Goal: Task Accomplishment & Management: Complete application form

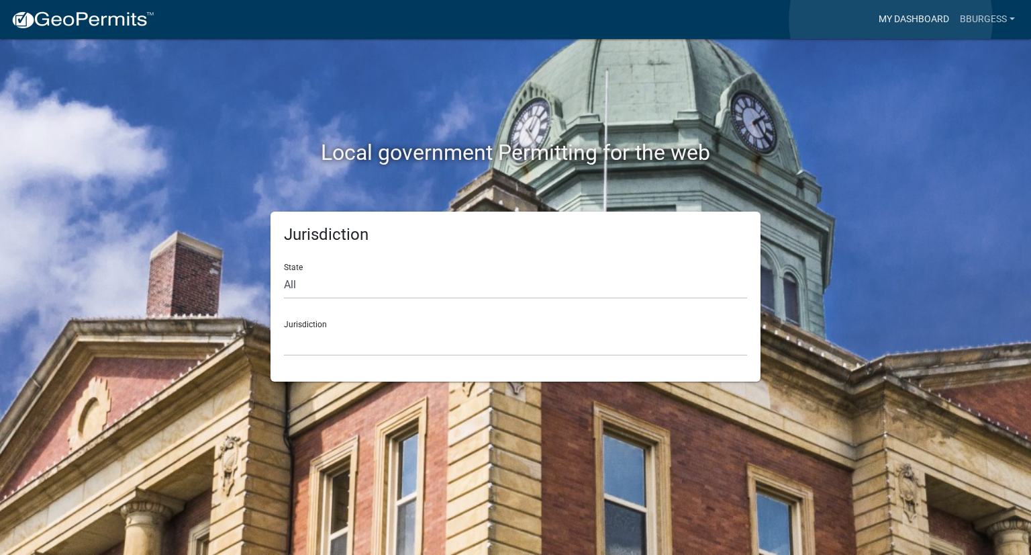
click at [891, 21] on link "My Dashboard" at bounding box center [914, 20] width 81 height 26
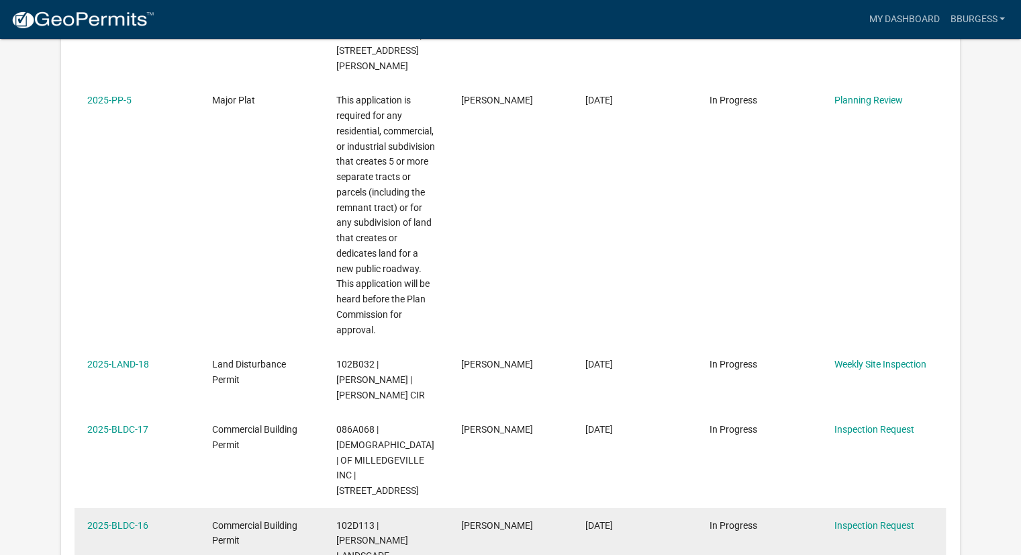
scroll to position [604, 0]
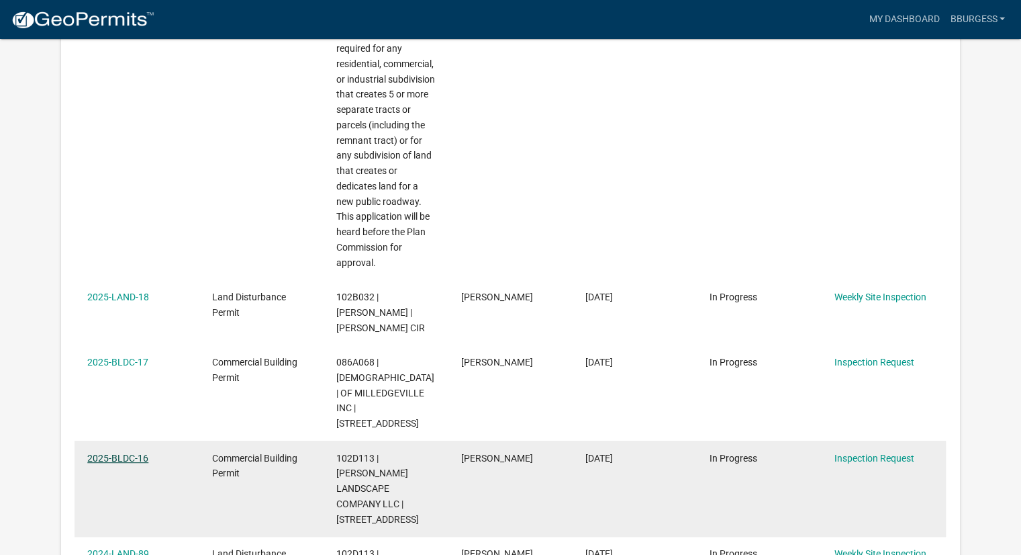
click at [133, 453] on link "2025-BLDC-16" at bounding box center [117, 458] width 61 height 11
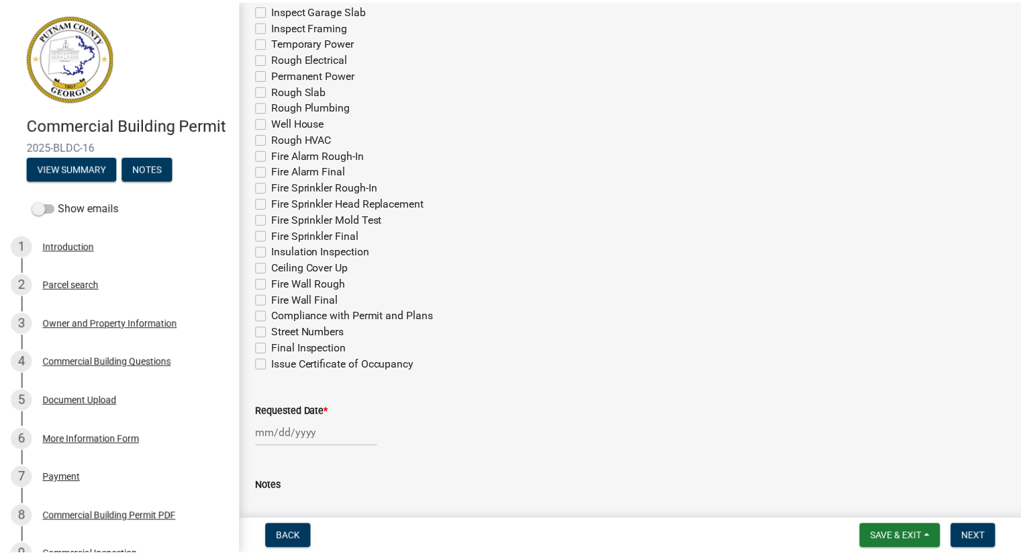
scroll to position [576, 0]
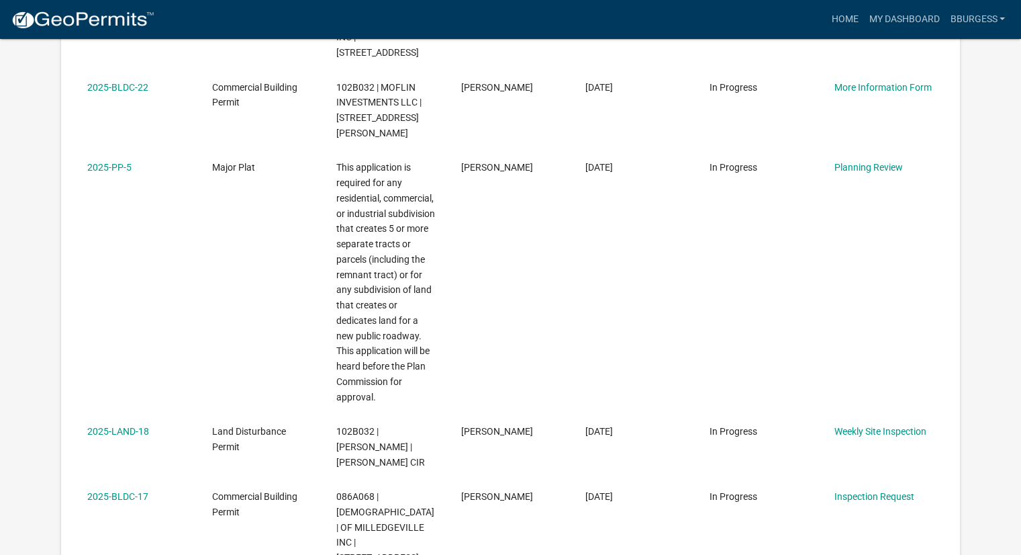
scroll to position [604, 0]
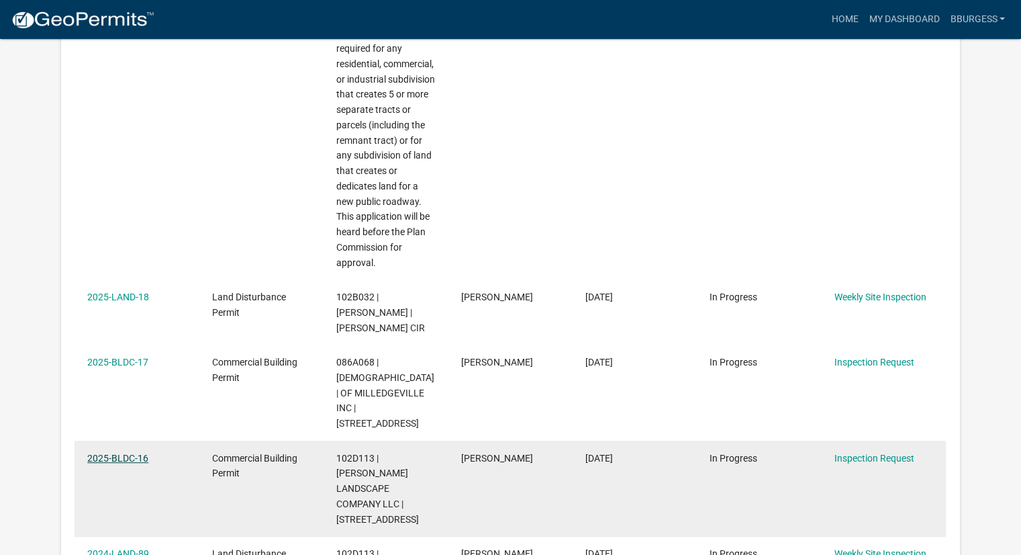
click at [127, 453] on link "2025-BLDC-16" at bounding box center [117, 458] width 61 height 11
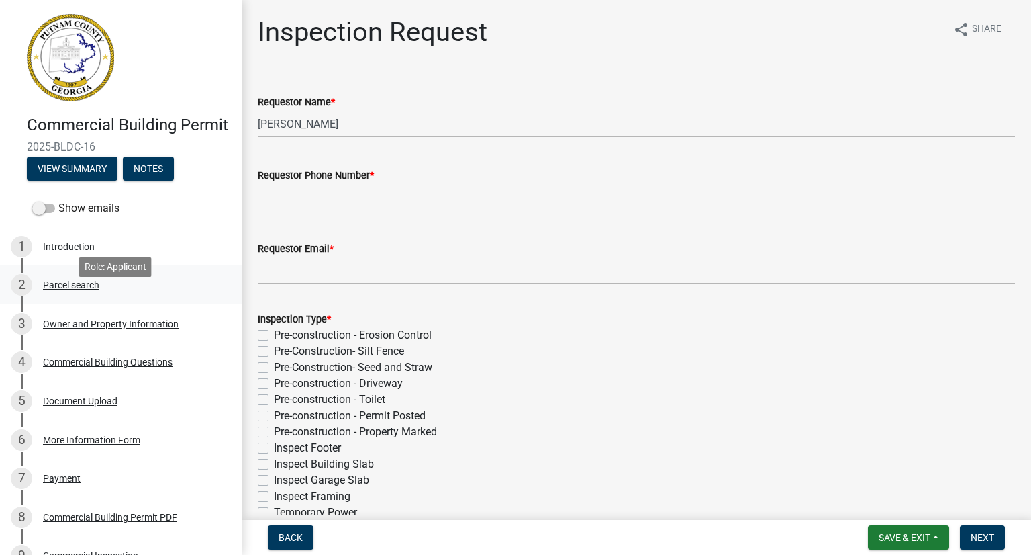
scroll to position [67, 0]
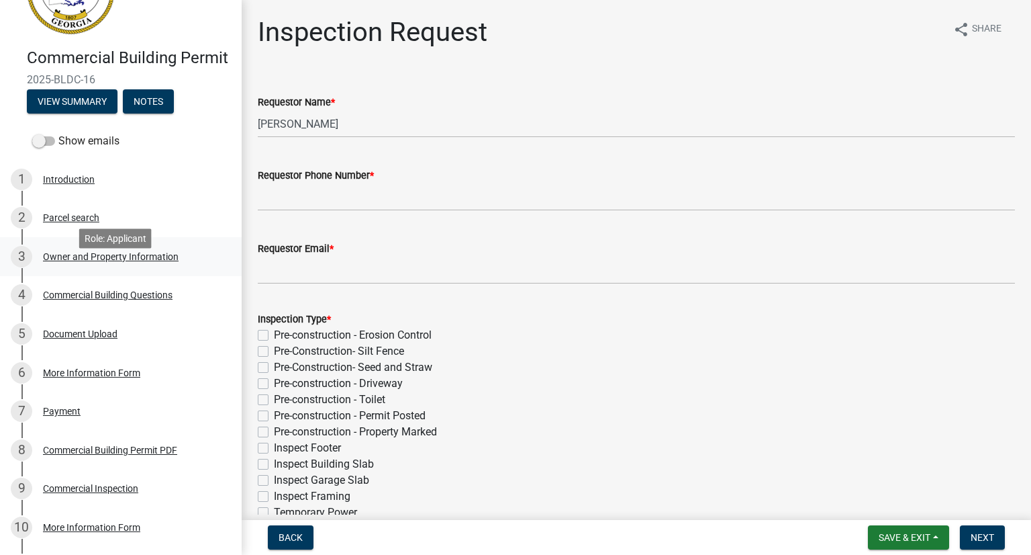
click at [70, 261] on div "Owner and Property Information" at bounding box center [111, 256] width 136 height 9
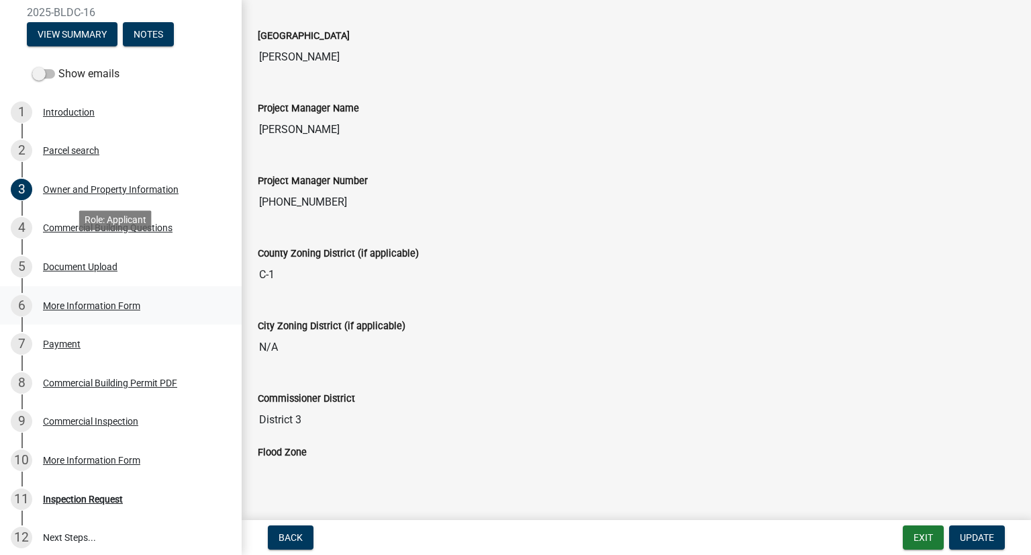
scroll to position [201, 0]
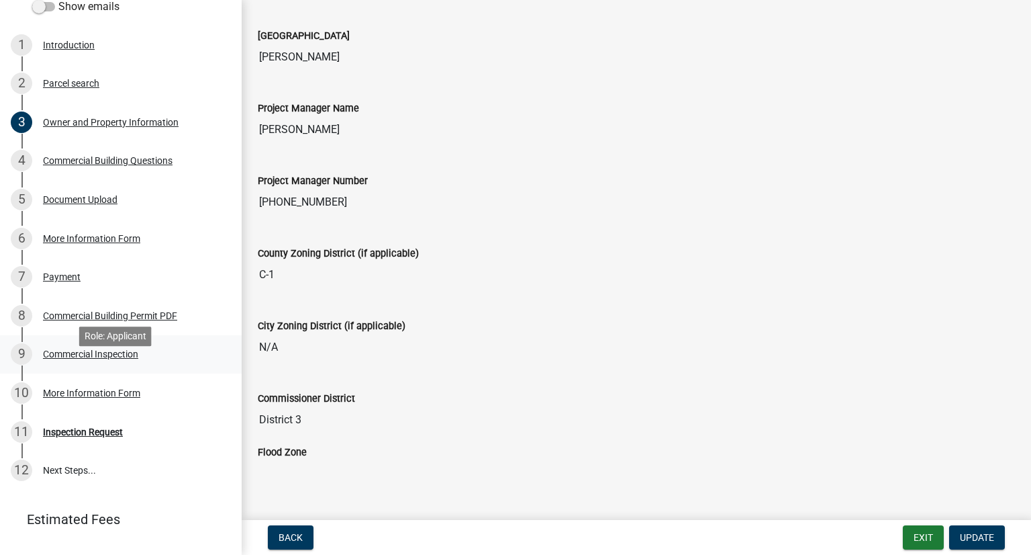
click at [138, 365] on div "9 Commercial Inspection" at bounding box center [115, 353] width 209 height 21
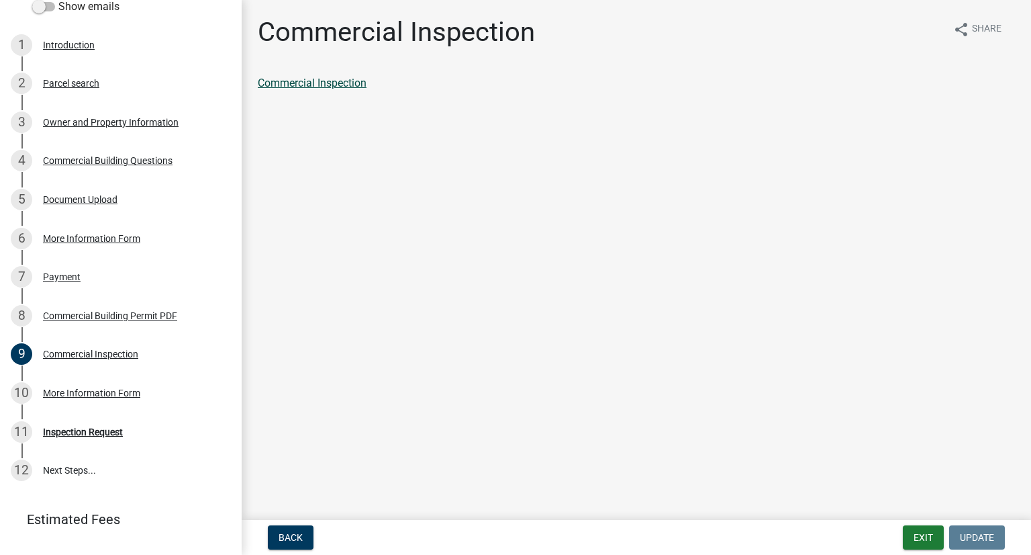
click at [352, 81] on link "Commercial Inspection" at bounding box center [312, 83] width 109 height 13
click at [98, 436] on div "Inspection Request" at bounding box center [83, 431] width 80 height 9
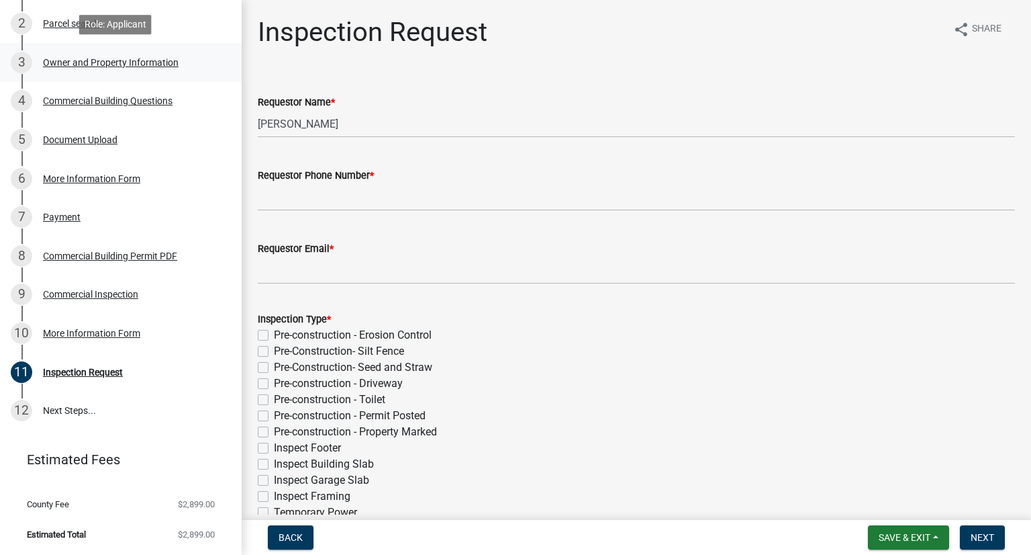
click at [119, 65] on div "Owner and Property Information" at bounding box center [111, 62] width 136 height 9
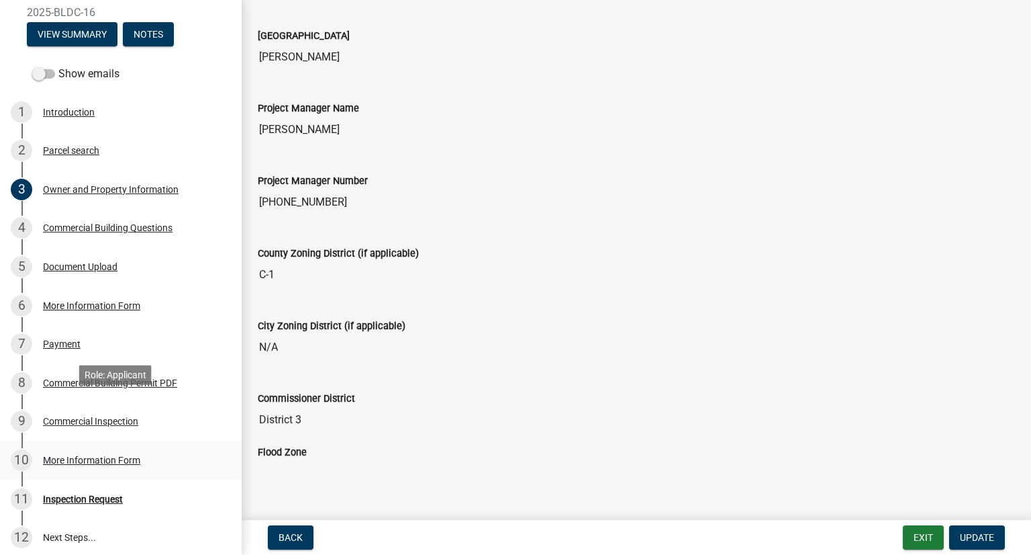
scroll to position [201, 0]
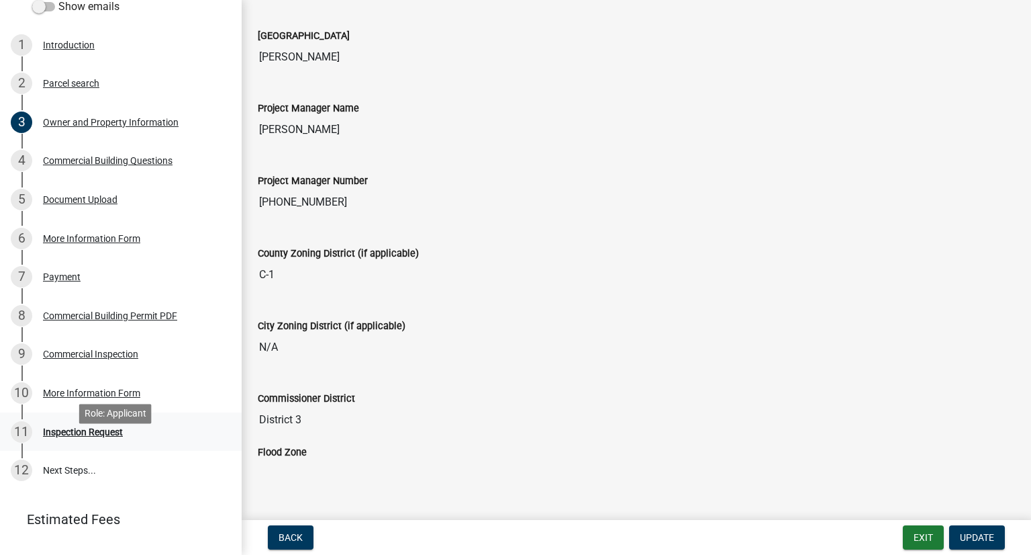
click at [110, 436] on div "Inspection Request" at bounding box center [83, 431] width 80 height 9
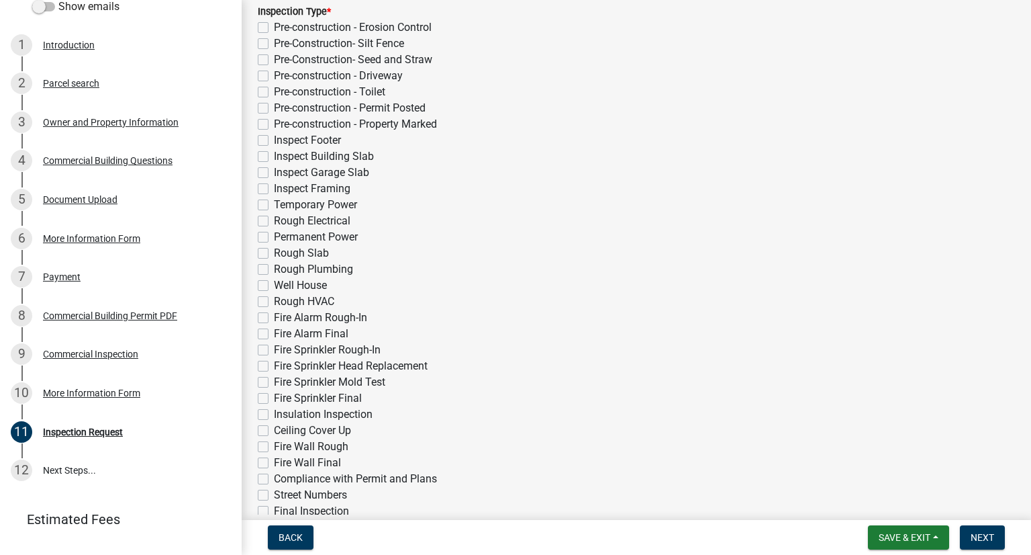
scroll to position [509, 0]
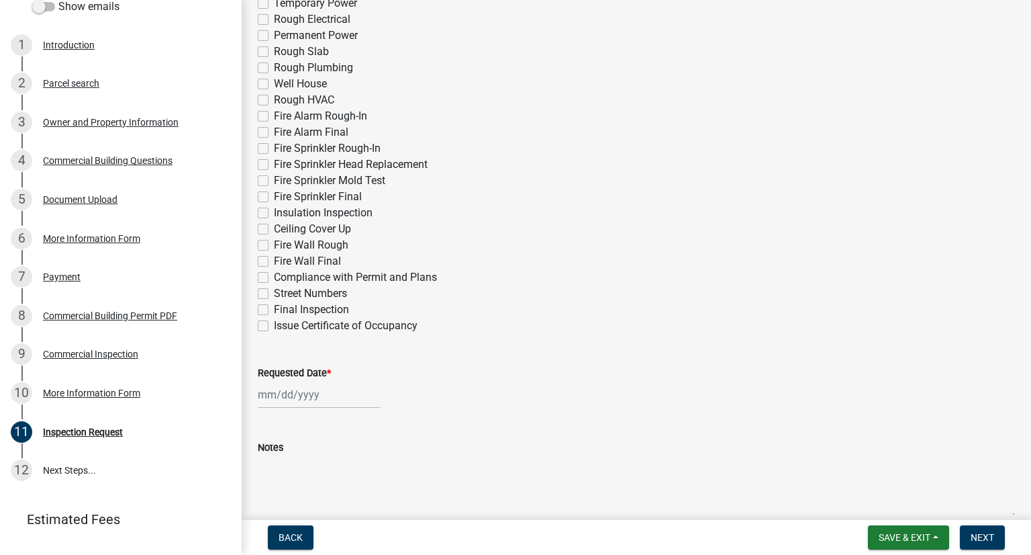
click at [274, 325] on label "Issue Certificate of Occupancy" at bounding box center [346, 326] width 144 height 16
click at [274, 325] on input "Issue Certificate of Occupancy" at bounding box center [278, 322] width 9 height 9
checkbox input "true"
checkbox input "false"
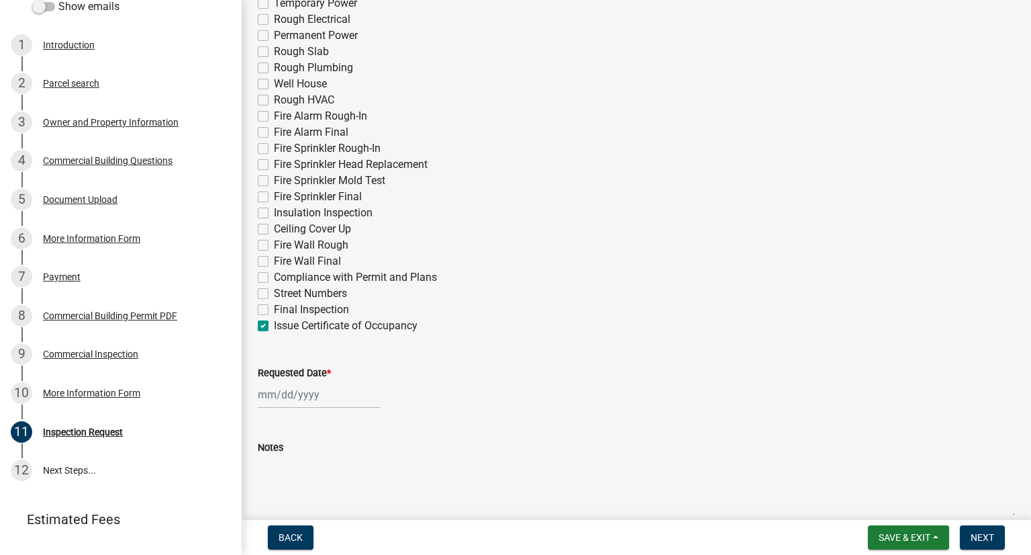
checkbox input "false"
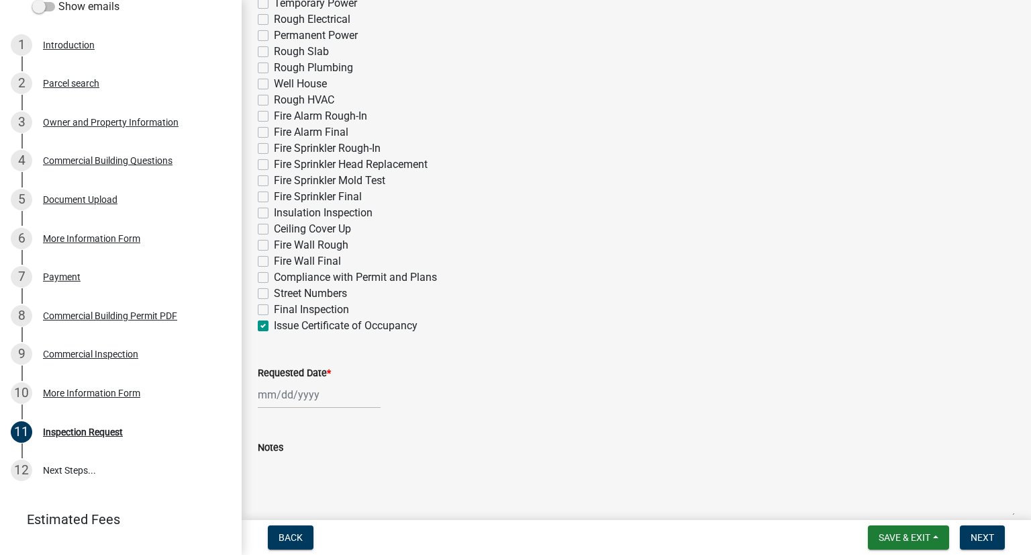
checkbox input "false"
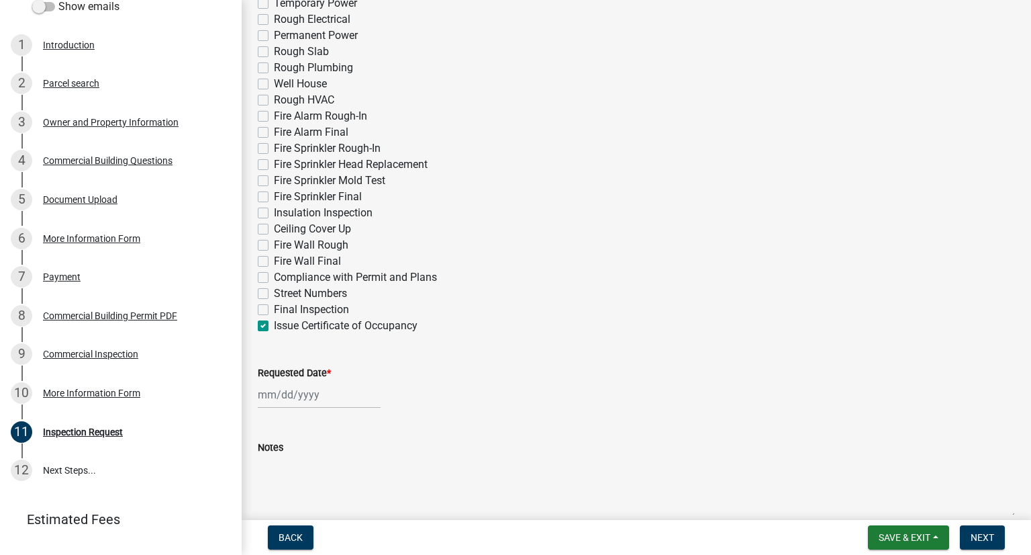
checkbox input "false"
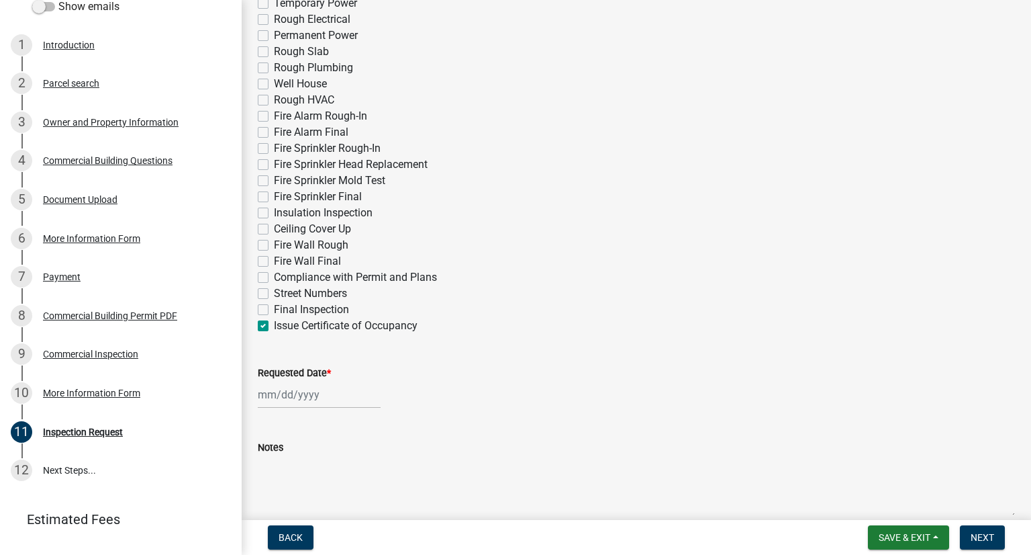
checkbox input "false"
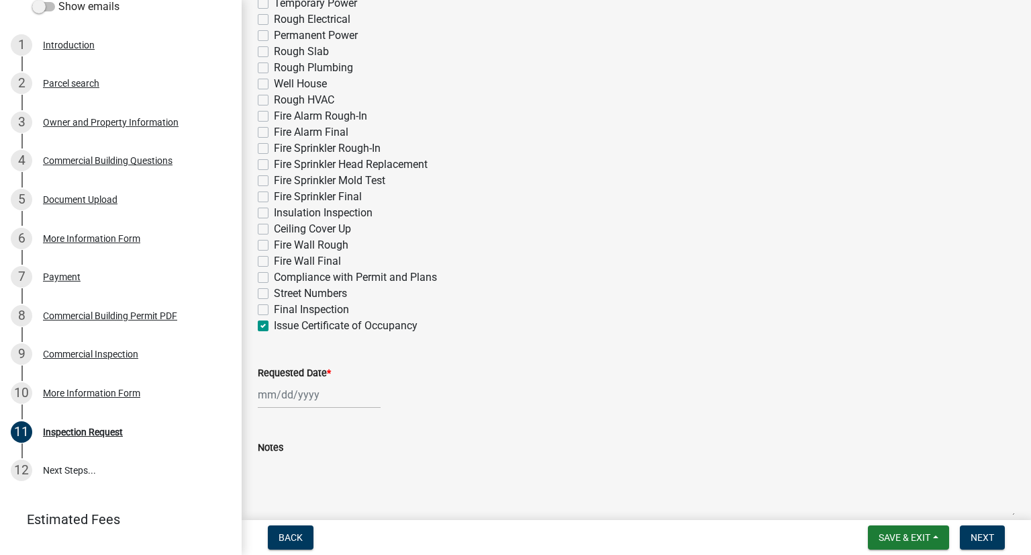
checkbox input "false"
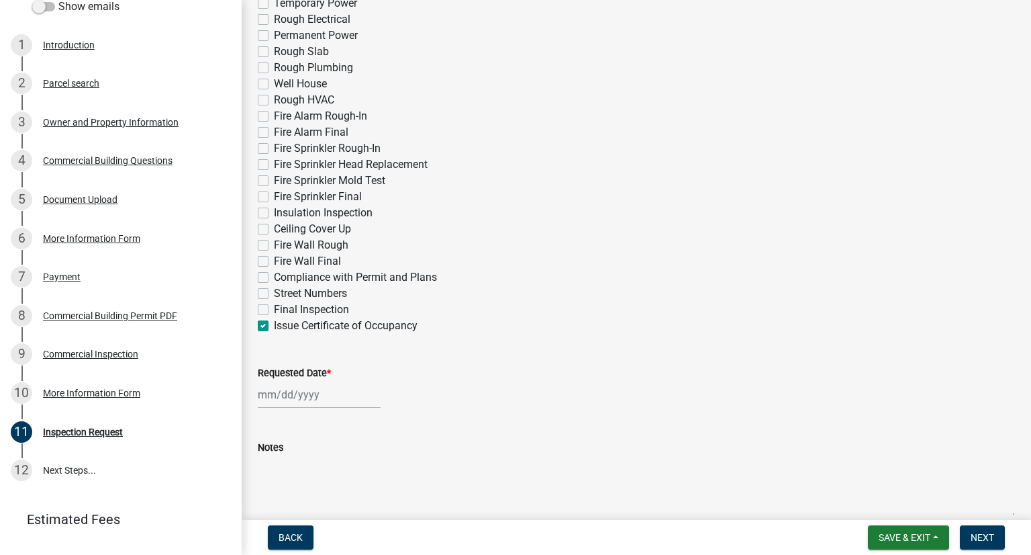
checkbox input "false"
checkbox input "true"
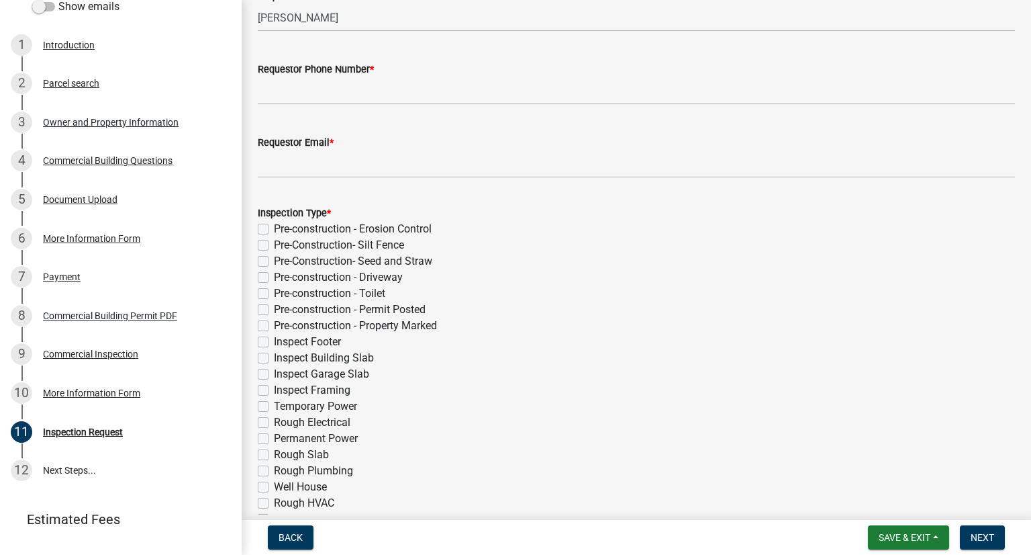
scroll to position [0, 0]
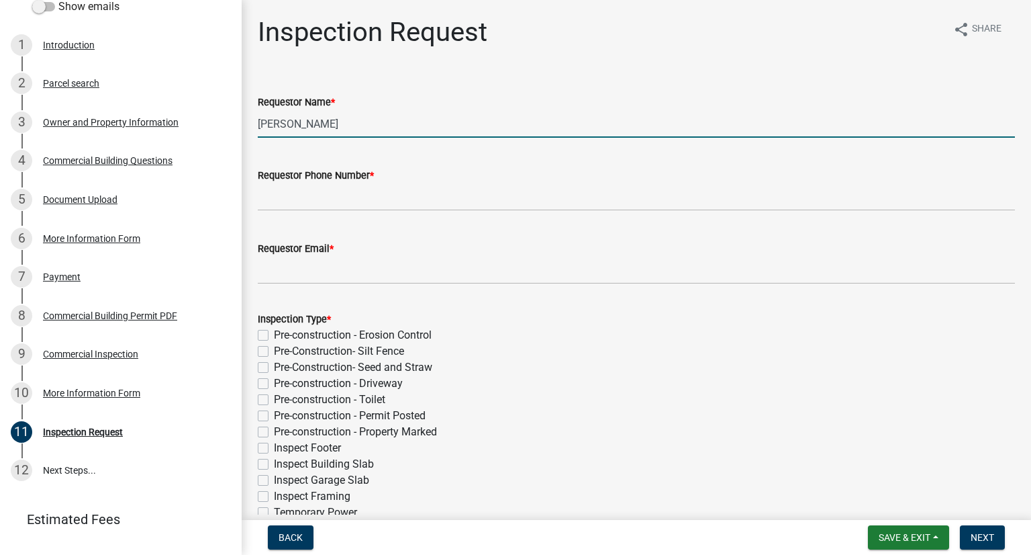
drag, startPoint x: 336, startPoint y: 126, endPoint x: 240, endPoint y: 122, distance: 96.7
click at [240, 122] on div "Commercial Building Permit 2025-BLDC-16 View Summary Notes Show emails 1 Introd…" at bounding box center [515, 277] width 1031 height 555
type input "[PERSON_NAME]"
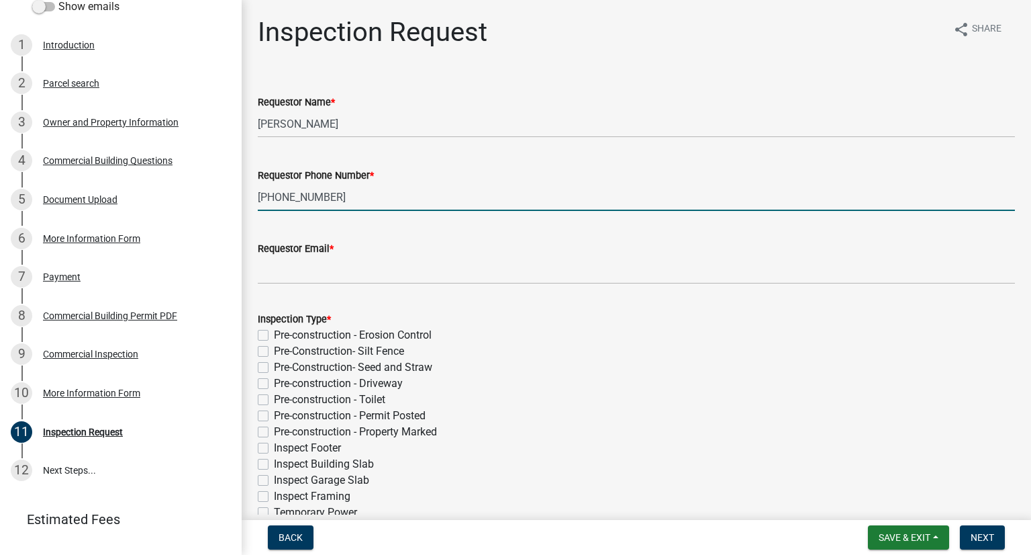
type input "[PHONE_NUMBER]"
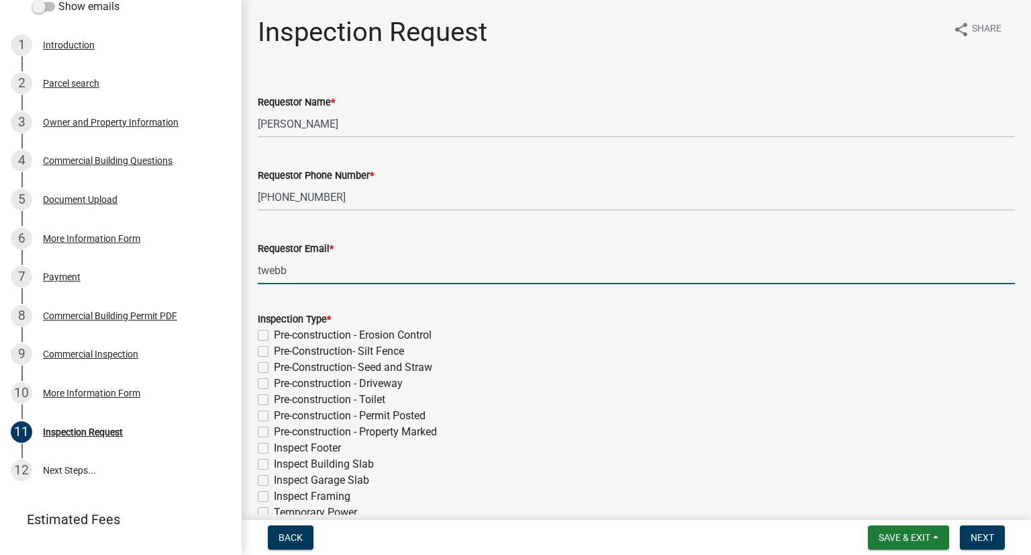
type input "[EMAIL_ADDRESS][DOMAIN_NAME]"
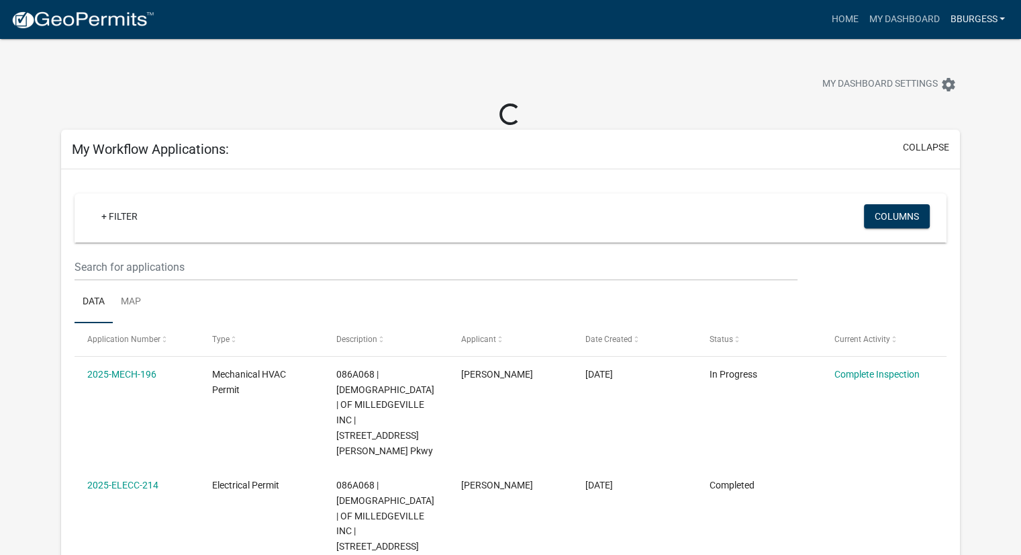
click at [986, 25] on link "Bburgess" at bounding box center [978, 20] width 66 height 26
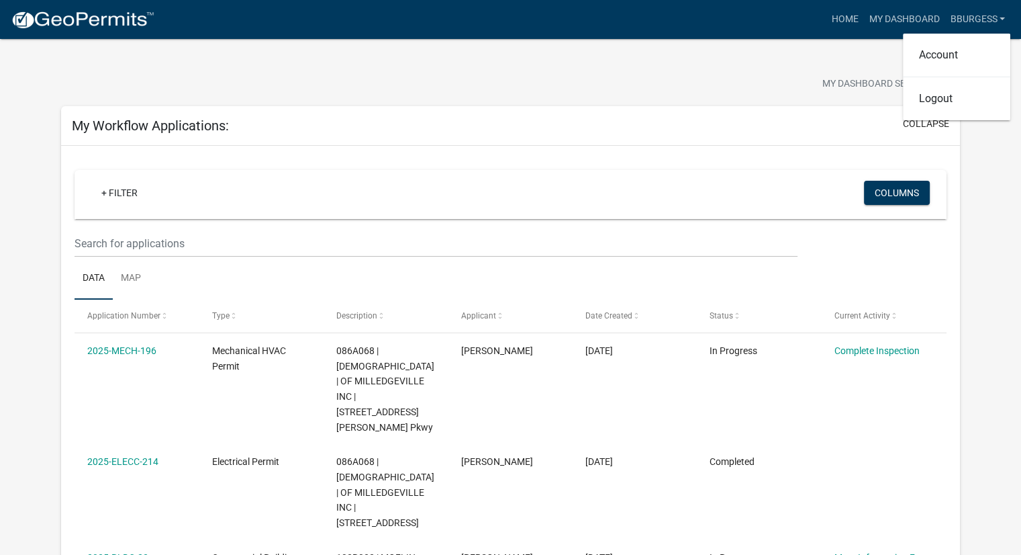
click at [585, 60] on div "My Dashboard Settings settings" at bounding box center [510, 70] width 919 height 62
